Goal: Information Seeking & Learning: Check status

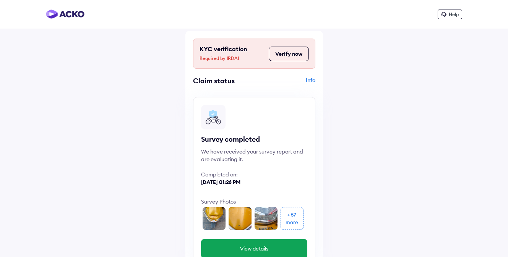
click at [291, 52] on button "Verify now" at bounding box center [289, 54] width 40 height 15
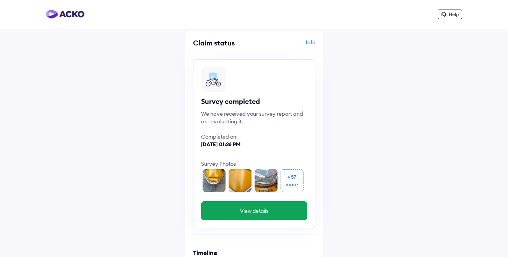
click at [250, 207] on button "View details" at bounding box center [254, 210] width 106 height 19
